Goal: Find specific page/section: Find specific page/section

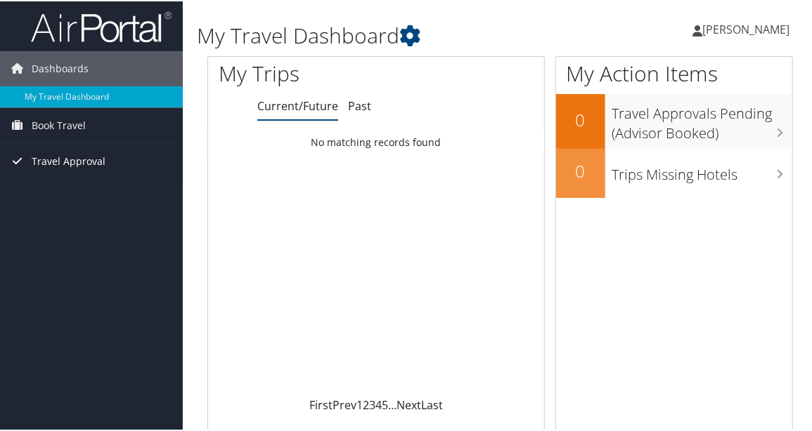
click at [79, 150] on span "Travel Approval" at bounding box center [69, 160] width 74 height 35
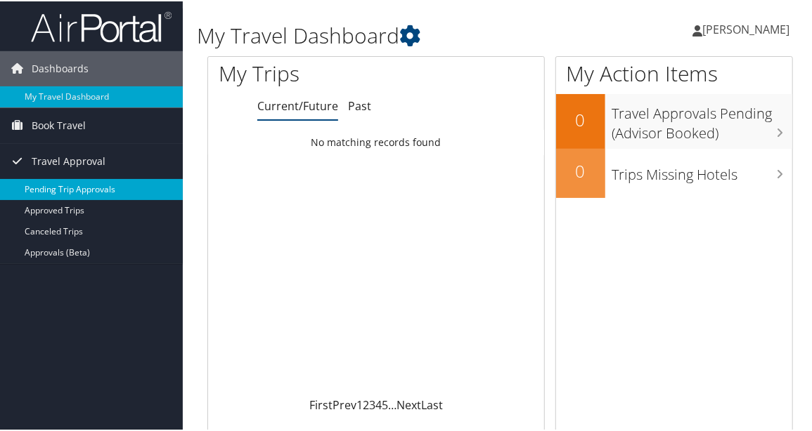
click at [74, 188] on link "Pending Trip Approvals" at bounding box center [91, 188] width 183 height 21
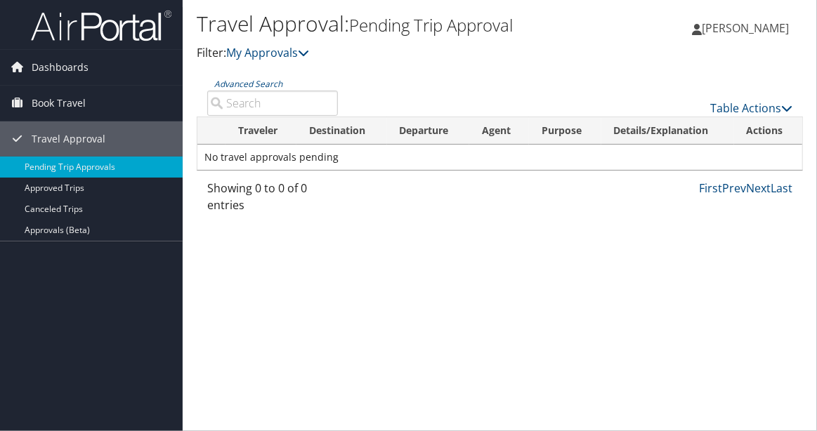
click at [74, 188] on link "Approved Trips" at bounding box center [91, 188] width 183 height 21
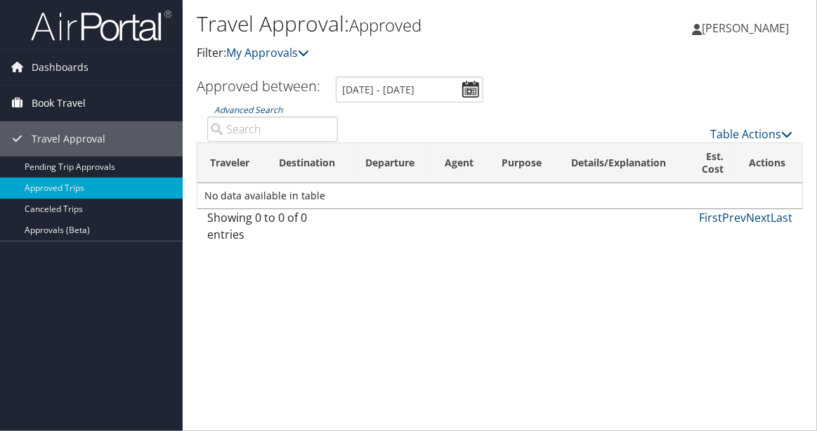
click at [45, 113] on span "Book Travel" at bounding box center [59, 103] width 54 height 35
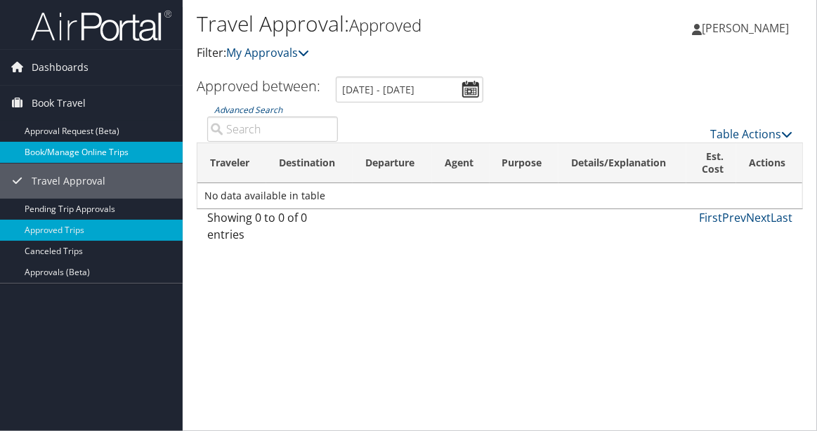
click at [53, 153] on link "Book/Manage Online Trips" at bounding box center [91, 152] width 183 height 21
